Goal: Task Accomplishment & Management: Manage account settings

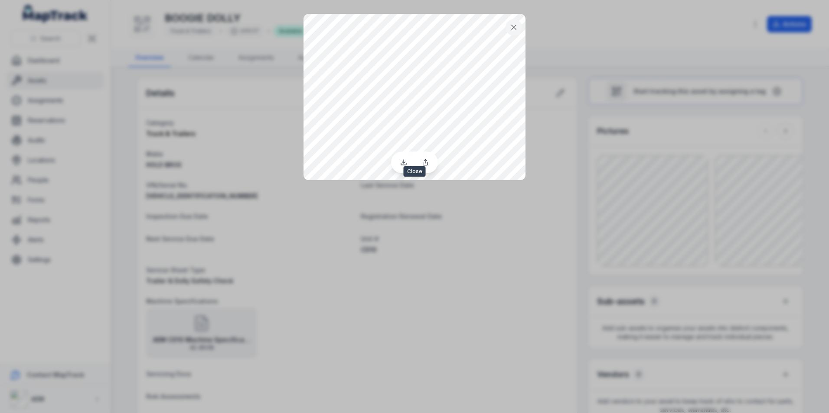
click at [515, 21] on button at bounding box center [513, 27] width 16 height 16
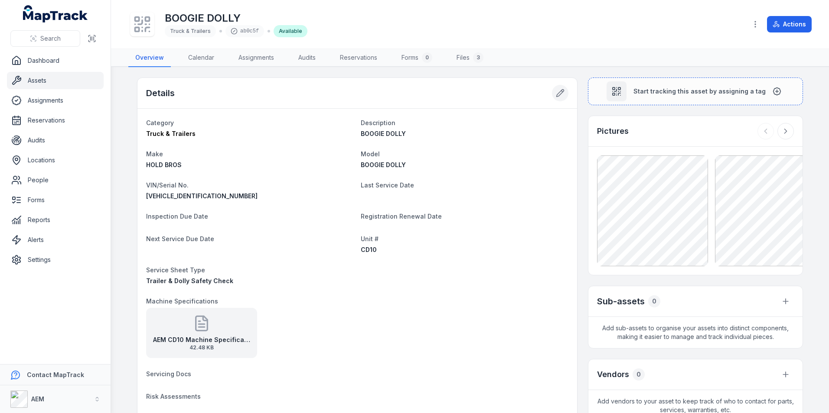
drag, startPoint x: 594, startPoint y: 131, endPoint x: 549, endPoint y: 94, distance: 57.8
click at [552, 94] on button at bounding box center [560, 93] width 16 height 16
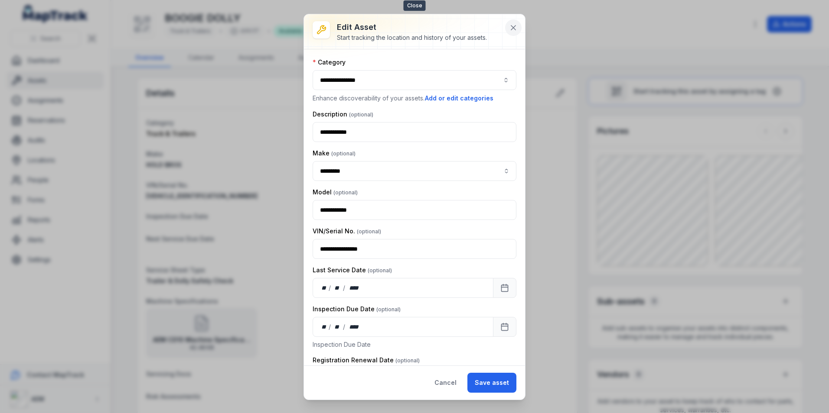
click at [509, 29] on icon at bounding box center [513, 27] width 9 height 9
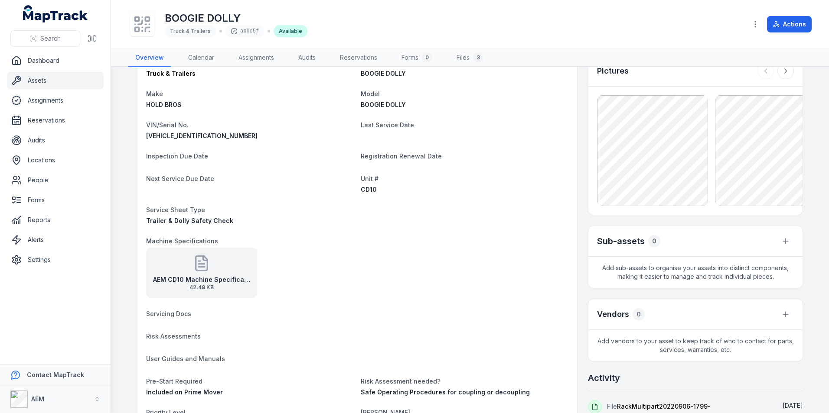
scroll to position [217, 0]
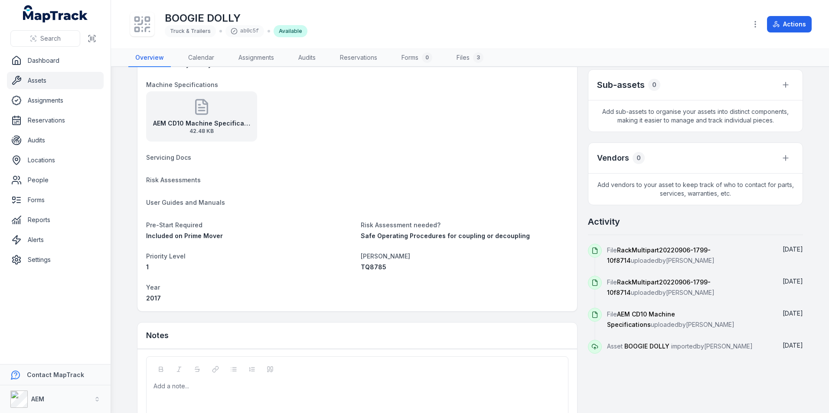
click at [653, 250] on span "RackMultipart20220906-1799-10f8714" at bounding box center [659, 256] width 104 height 18
click at [591, 249] on icon at bounding box center [594, 250] width 7 height 7
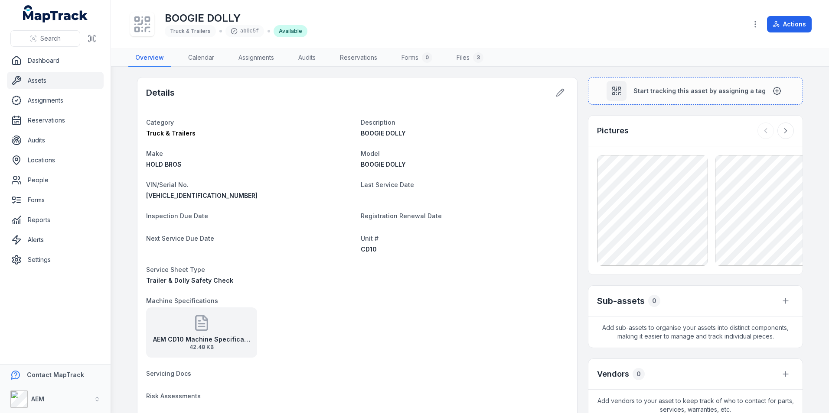
scroll to position [0, 0]
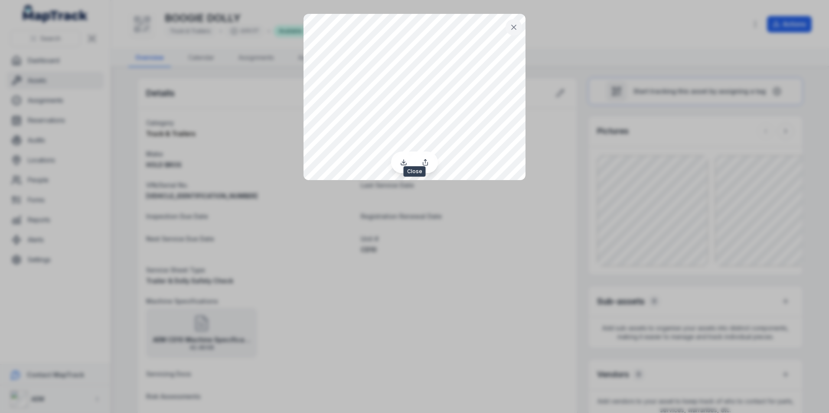
click at [520, 28] on button at bounding box center [513, 27] width 16 height 16
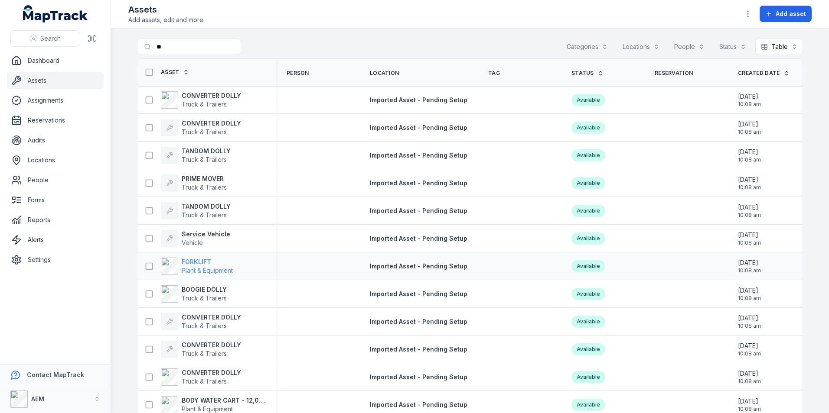
click at [196, 258] on strong "FORKLIFT" at bounding box center [207, 262] width 51 height 9
click at [216, 239] on span "Vehicle" at bounding box center [206, 243] width 49 height 9
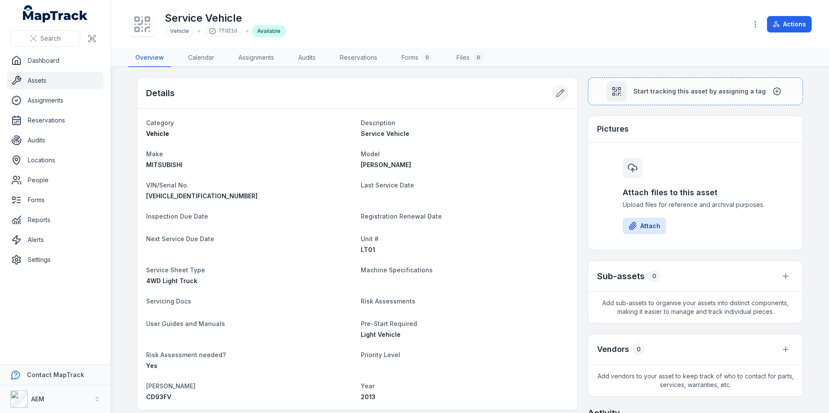
click at [556, 94] on icon at bounding box center [560, 93] width 9 height 9
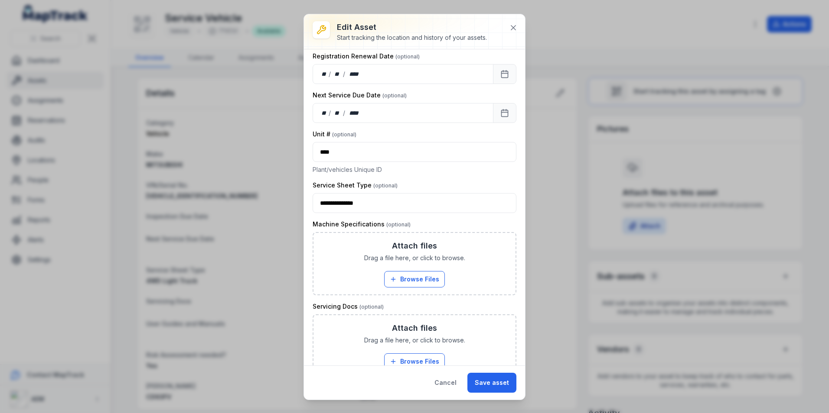
scroll to position [433, 0]
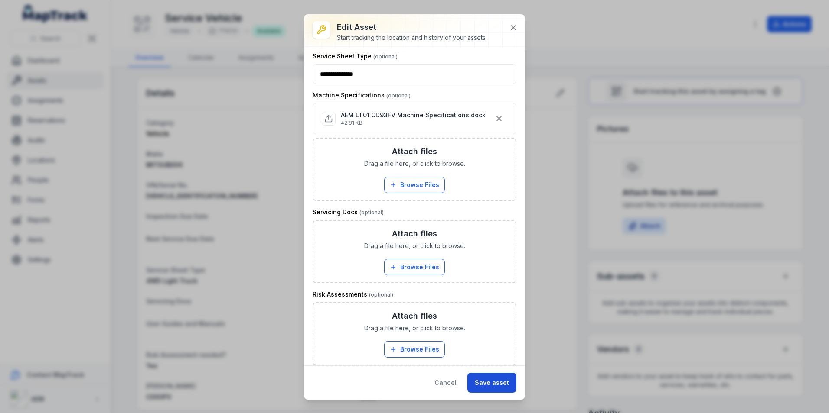
click at [494, 377] on button "Save asset" at bounding box center [491, 383] width 49 height 20
